Goal: Navigation & Orientation: Find specific page/section

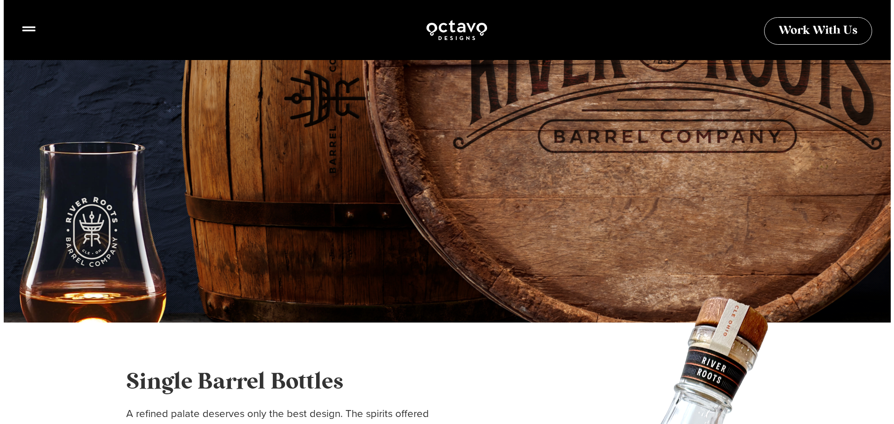
scroll to position [576, 0]
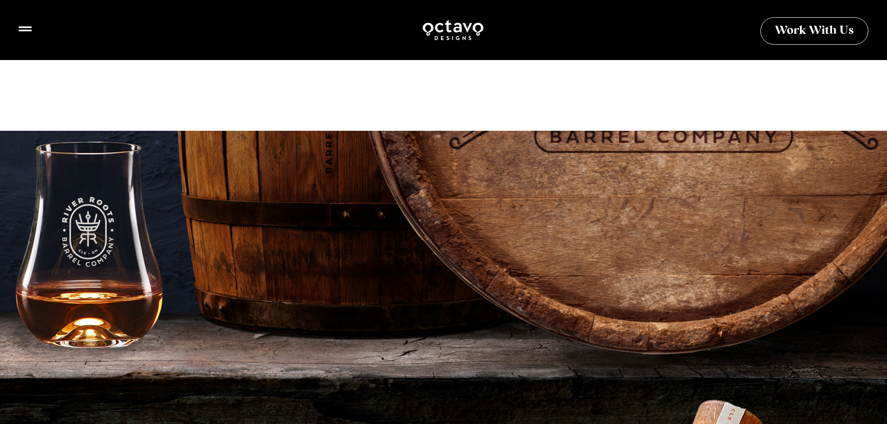
click at [17, 27] on div "Work With Us" at bounding box center [443, 30] width 887 height 60
click at [24, 27] on icon at bounding box center [25, 25] width 13 height 5
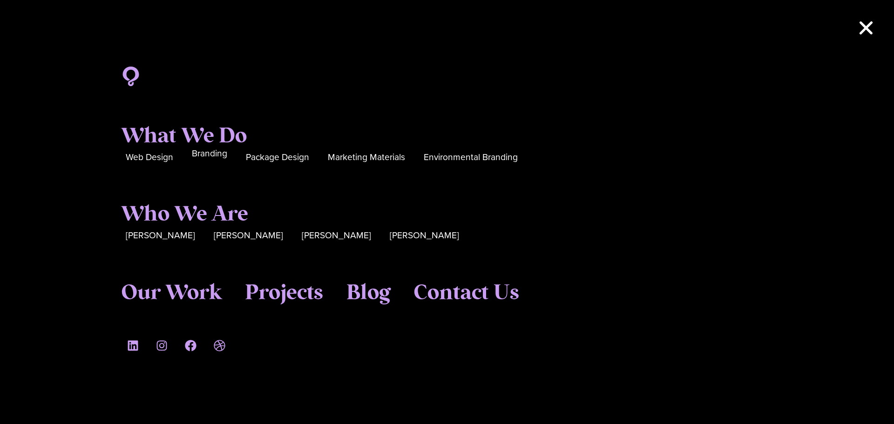
click at [200, 158] on span "Branding" at bounding box center [209, 154] width 35 height 14
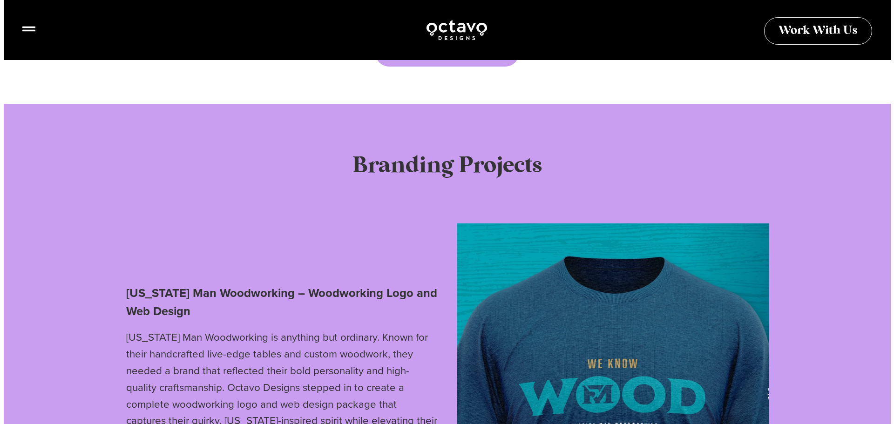
scroll to position [2283, 0]
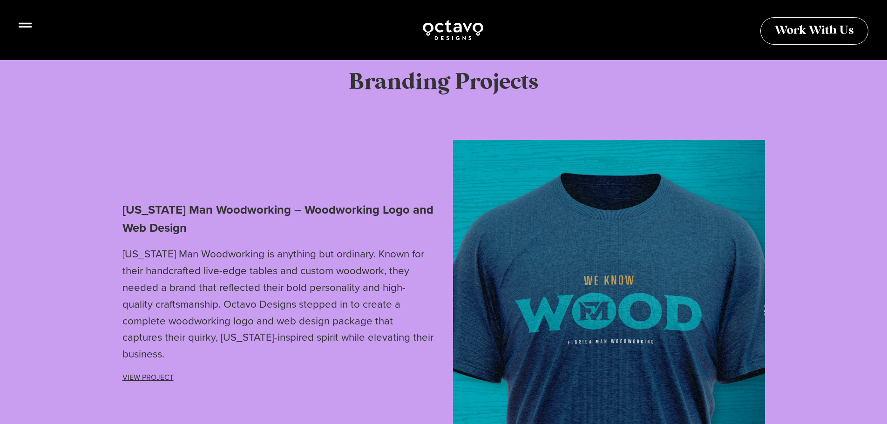
click at [25, 30] on icon at bounding box center [25, 25] width 13 height 13
